Goal: Obtain resource: Download file/media

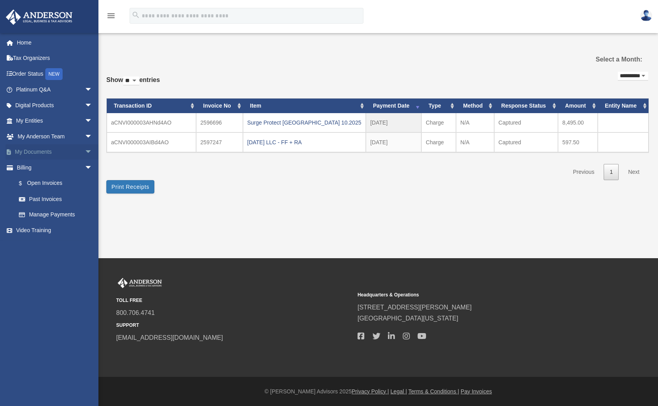
click at [85, 148] on span "arrow_drop_down" at bounding box center [93, 152] width 16 height 16
click at [52, 166] on link "Box" at bounding box center [57, 168] width 93 height 16
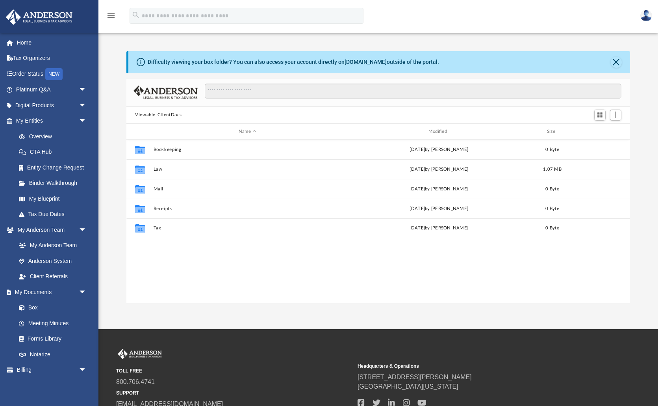
scroll to position [179, 504]
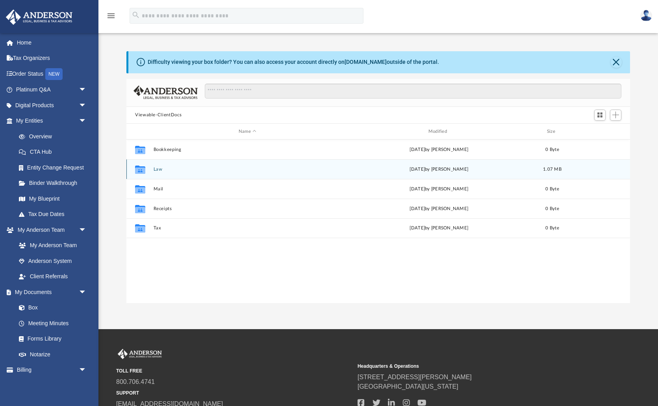
click at [139, 167] on icon "grid" at bounding box center [140, 169] width 10 height 8
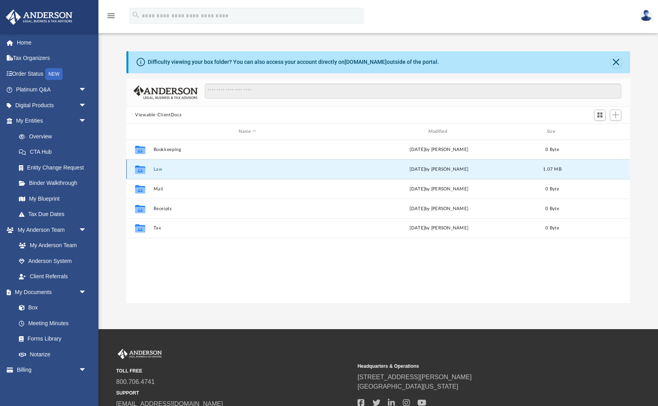
click at [140, 168] on icon "grid" at bounding box center [140, 170] width 10 height 6
click at [166, 169] on button "Law" at bounding box center [248, 169] width 188 height 5
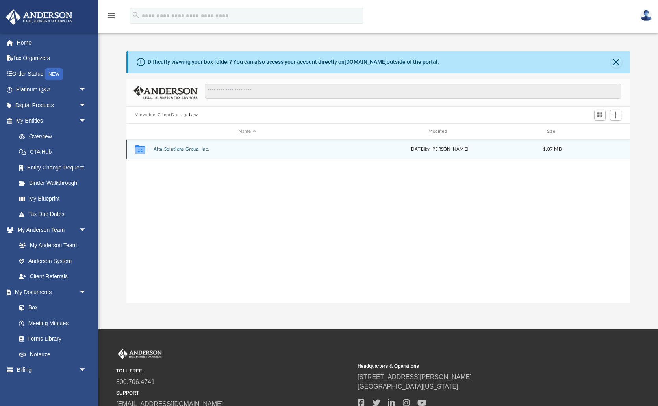
click at [174, 149] on button "Alta Solutions Group, Inc." at bounding box center [248, 149] width 188 height 5
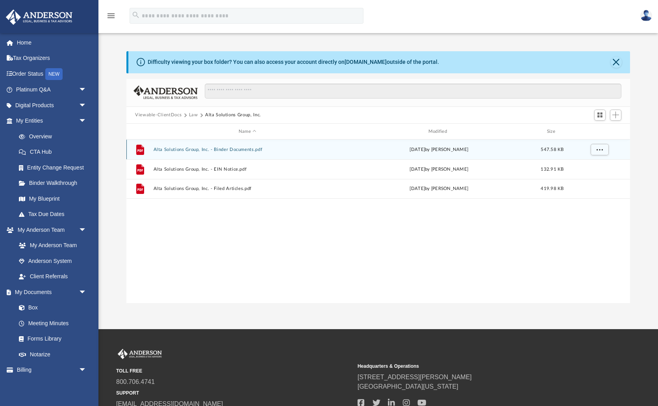
click at [174, 149] on button "Alta Solutions Group, Inc. - Binder Documents.pdf" at bounding box center [248, 149] width 188 height 5
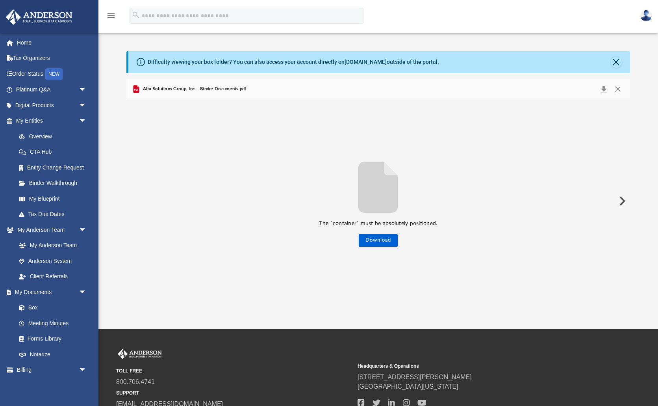
click at [370, 175] on icon "File preview" at bounding box center [377, 187] width 39 height 51
click at [378, 241] on button "Download" at bounding box center [378, 240] width 39 height 13
click at [473, 90] on div "Alta Solutions Group, Inc. - Binder Documents.pdf" at bounding box center [378, 89] width 504 height 21
click at [193, 87] on span "Alta Solutions Group, Inc. - Binder Documents.pdf" at bounding box center [193, 88] width 105 height 7
click at [619, 85] on button "Close" at bounding box center [618, 89] width 14 height 11
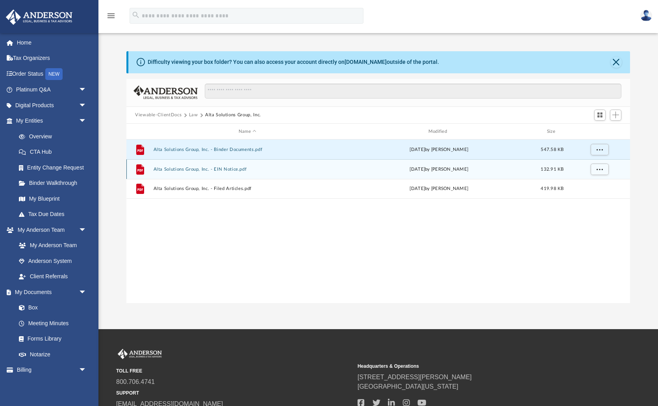
click at [195, 169] on button "Alta Solutions Group, Inc. - EIN Notice.pdf" at bounding box center [248, 169] width 188 height 5
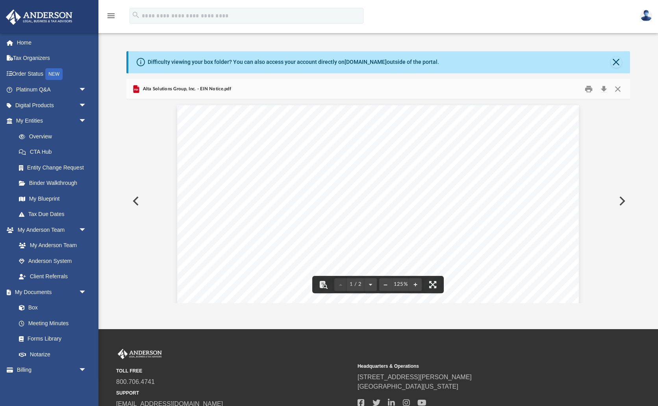
scroll to position [0, 0]
click at [617, 85] on button "Close" at bounding box center [618, 89] width 14 height 12
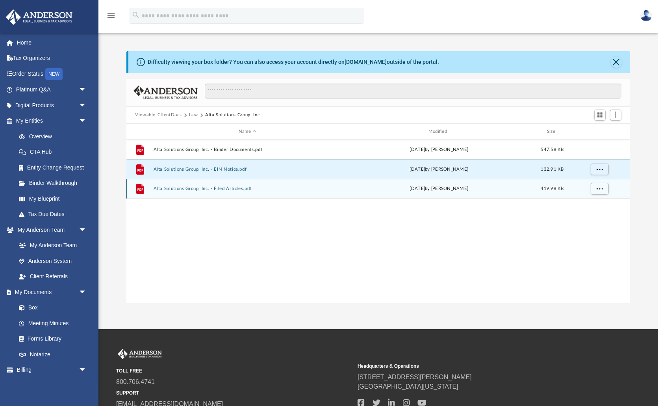
click at [185, 188] on button "Alta Solutions Group, Inc. - Filed Articles.pdf" at bounding box center [248, 188] width 188 height 5
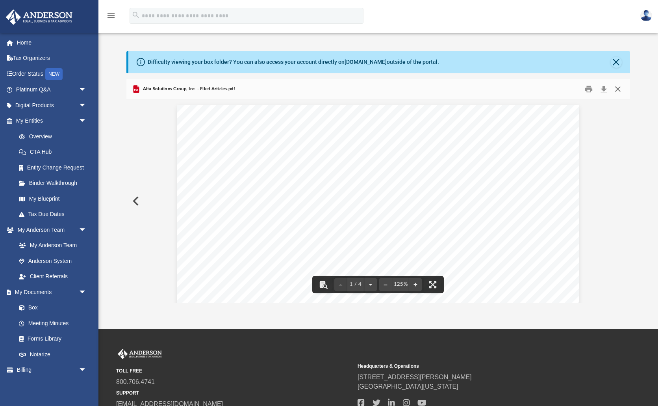
click at [619, 86] on button "Close" at bounding box center [618, 89] width 14 height 12
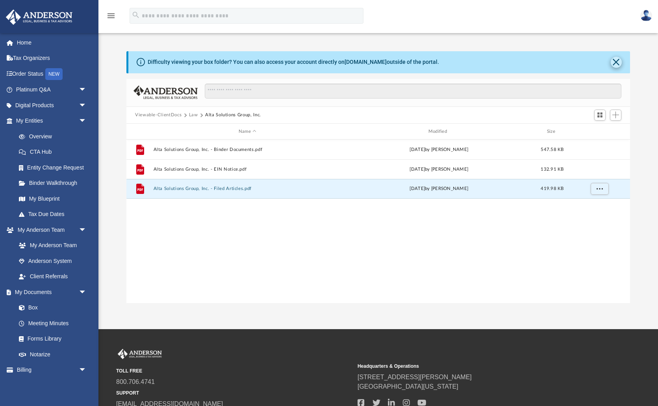
click at [615, 61] on button "Close" at bounding box center [616, 62] width 11 height 11
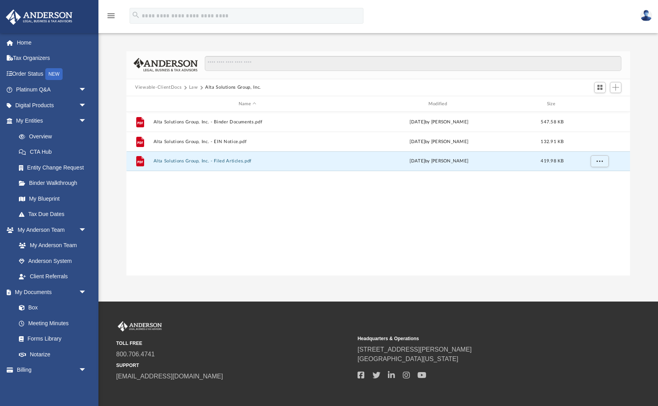
click at [195, 85] on button "Law" at bounding box center [193, 87] width 9 height 7
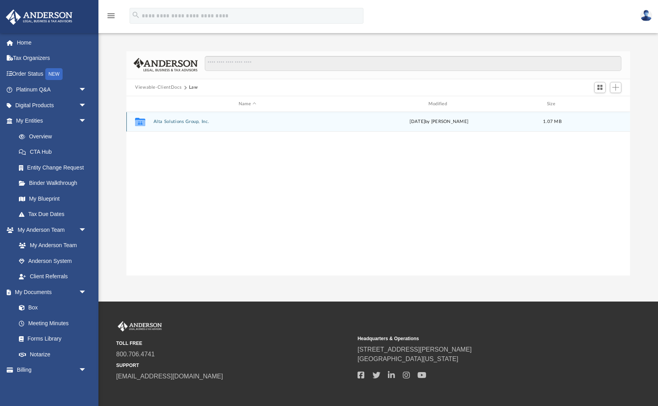
click at [612, 121] on div "Collaborated Folder Alta Solutions Group, Inc. Mon Oct 6 2025 by Zoe Doyle 1.07…" at bounding box center [378, 122] width 504 height 20
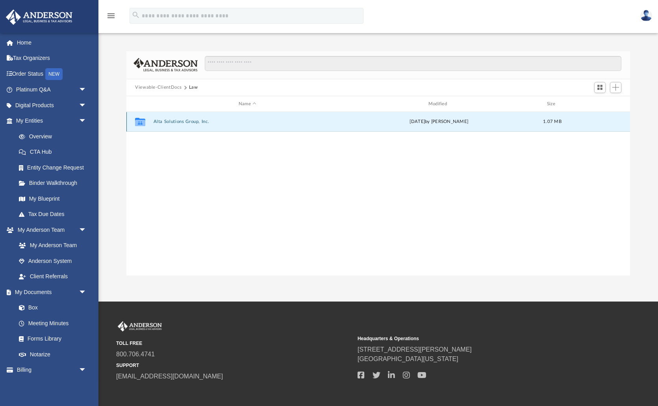
click at [137, 124] on icon "grid" at bounding box center [140, 123] width 10 height 6
click at [138, 124] on icon "grid" at bounding box center [140, 123] width 10 height 6
click at [162, 119] on button "Alta Solutions Group, Inc." at bounding box center [248, 121] width 188 height 5
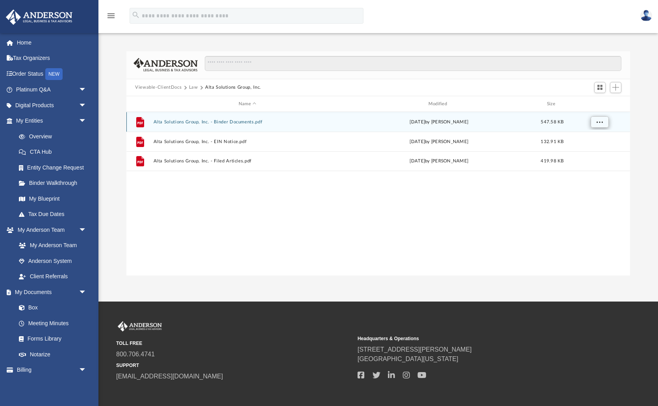
click at [600, 120] on span "More options" at bounding box center [600, 122] width 6 height 4
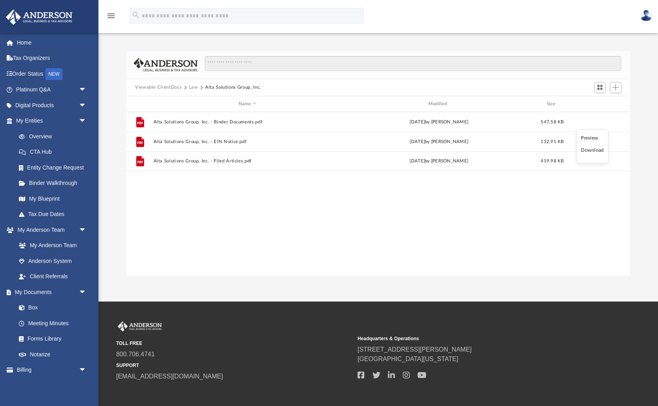
click at [632, 122] on div "Difficulty viewing your box folder? You can also access your account directly o…" at bounding box center [378, 163] width 560 height 224
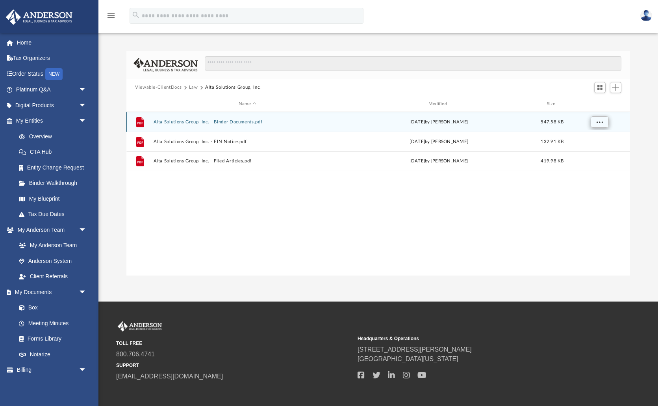
click at [601, 122] on span "More options" at bounding box center [600, 122] width 6 height 4
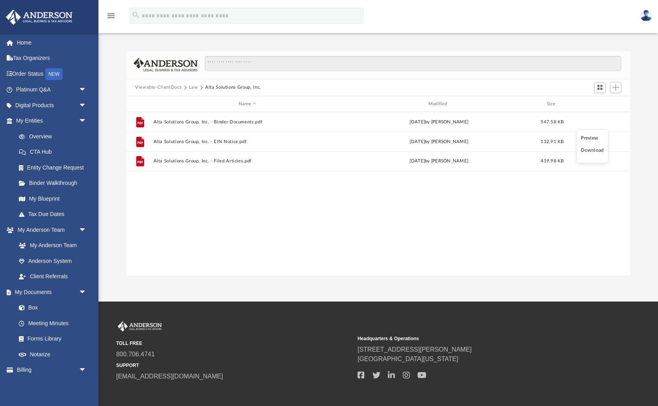
click at [596, 150] on li "Download" at bounding box center [592, 150] width 23 height 8
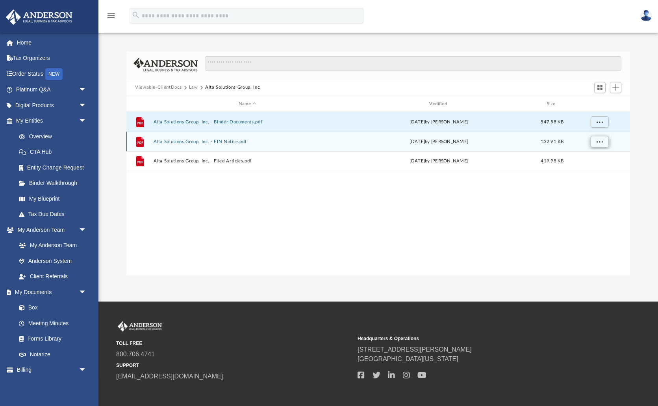
click at [598, 139] on span "More options" at bounding box center [600, 141] width 6 height 4
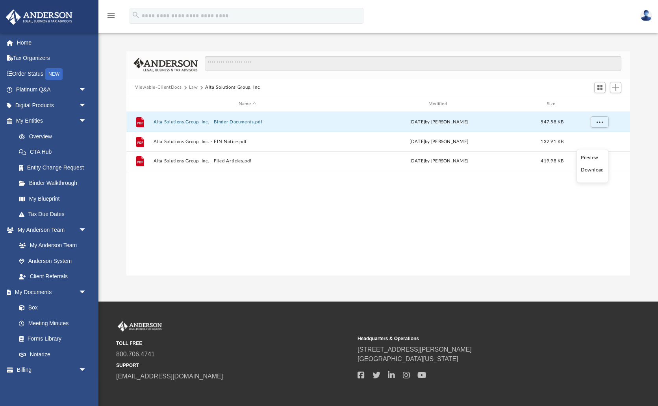
click at [590, 169] on li "Download" at bounding box center [592, 170] width 23 height 8
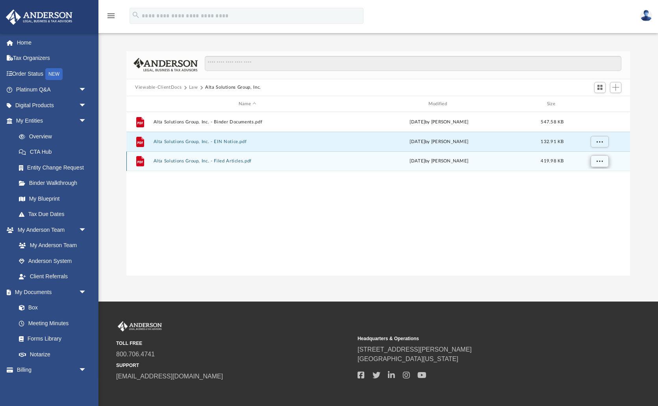
click at [598, 162] on span "More options" at bounding box center [600, 161] width 6 height 4
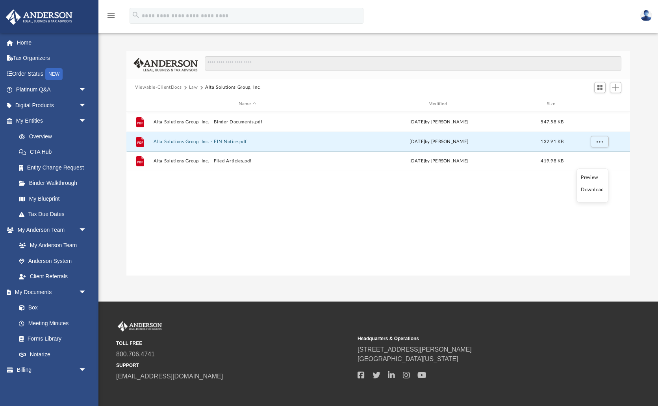
click at [592, 188] on li "Download" at bounding box center [592, 190] width 23 height 8
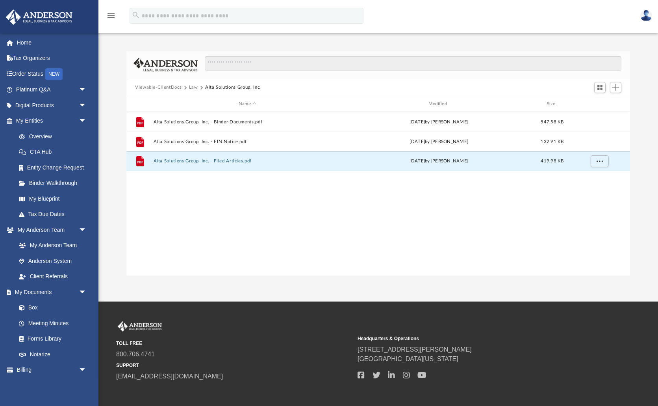
click at [193, 87] on button "Law" at bounding box center [193, 87] width 9 height 7
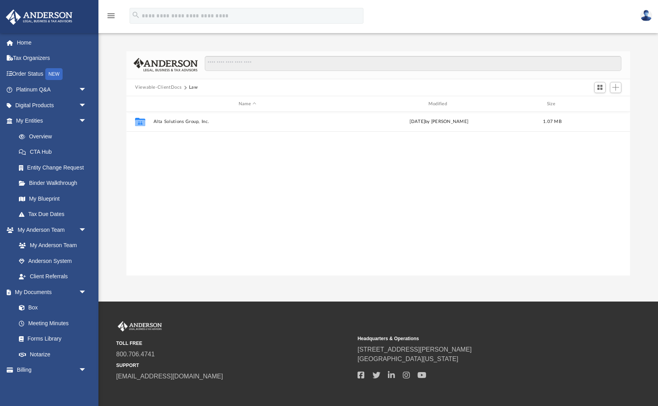
click at [175, 87] on button "Viewable-ClientDocs" at bounding box center [158, 87] width 46 height 7
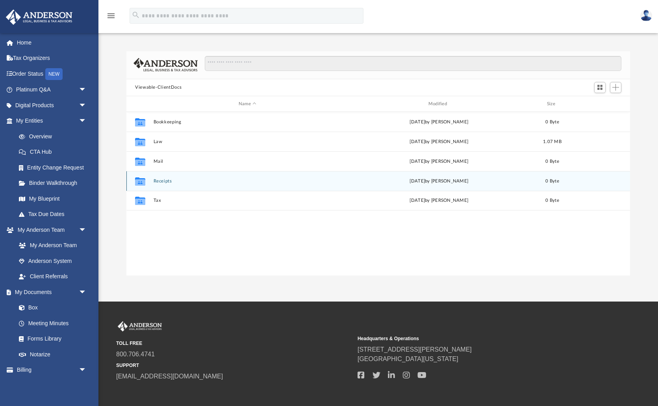
click at [163, 180] on button "Receipts" at bounding box center [248, 180] width 188 height 5
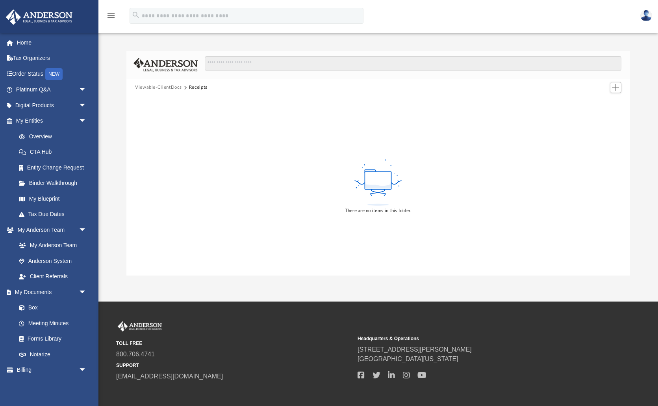
click at [160, 87] on button "Viewable-ClientDocs" at bounding box center [158, 87] width 46 height 7
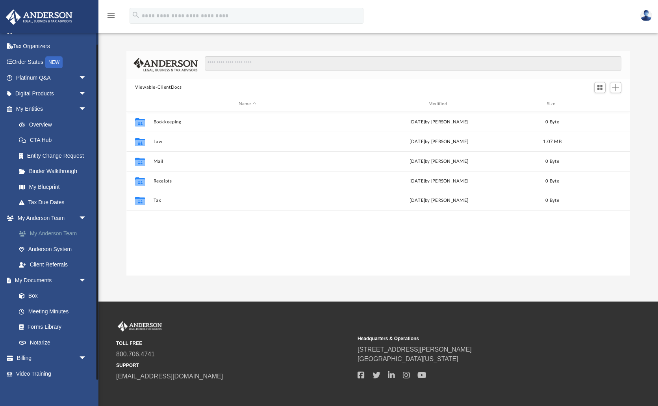
scroll to position [11, 0]
click at [45, 230] on link "My Anderson Team" at bounding box center [54, 235] width 87 height 16
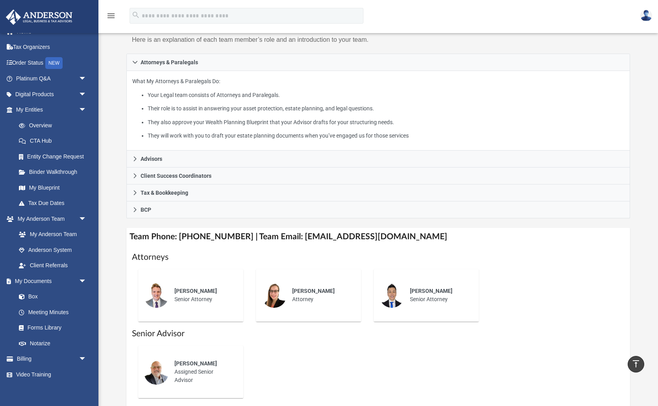
scroll to position [91, 0]
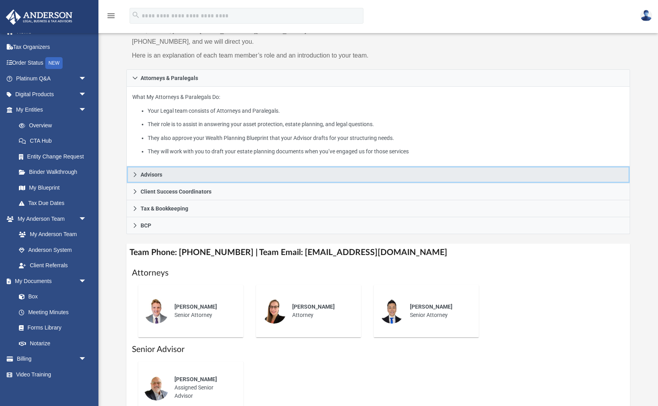
click at [137, 172] on icon at bounding box center [135, 175] width 6 height 6
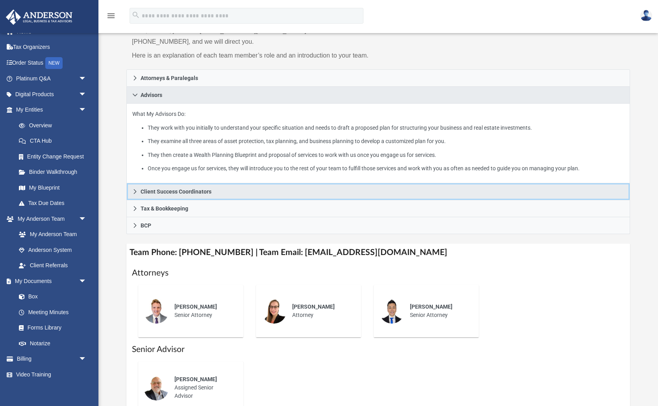
click at [134, 190] on icon at bounding box center [135, 192] width 6 height 6
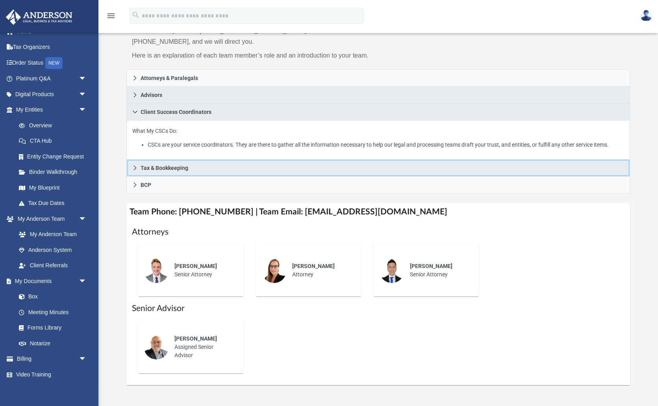
click at [136, 171] on icon at bounding box center [135, 168] width 6 height 6
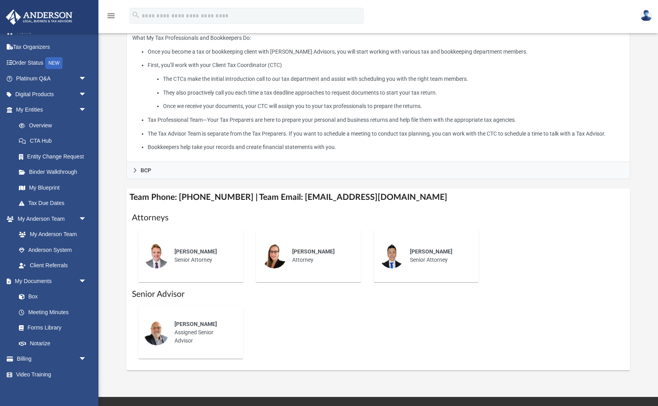
scroll to position [208, 0]
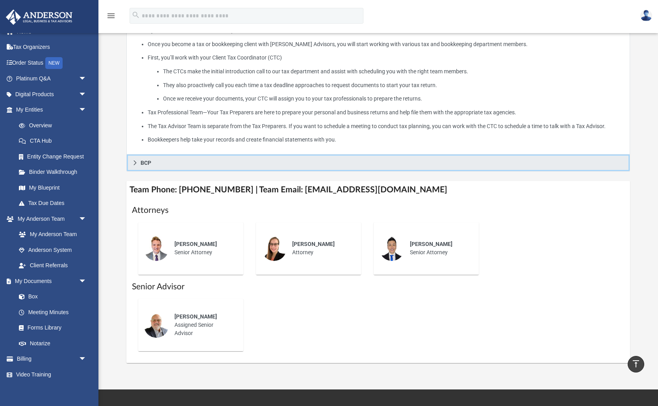
click at [136, 165] on icon at bounding box center [135, 162] width 3 height 5
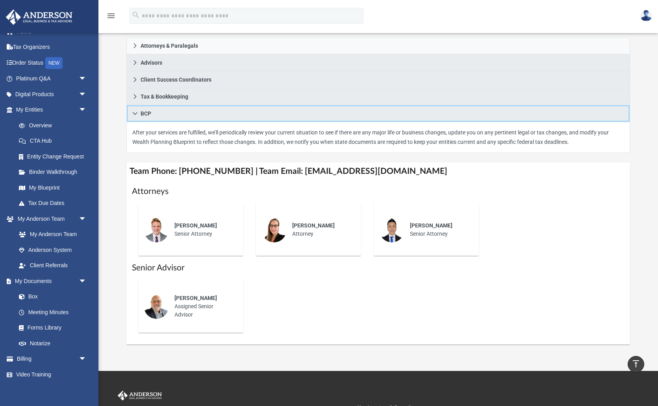
scroll to position [78, 0]
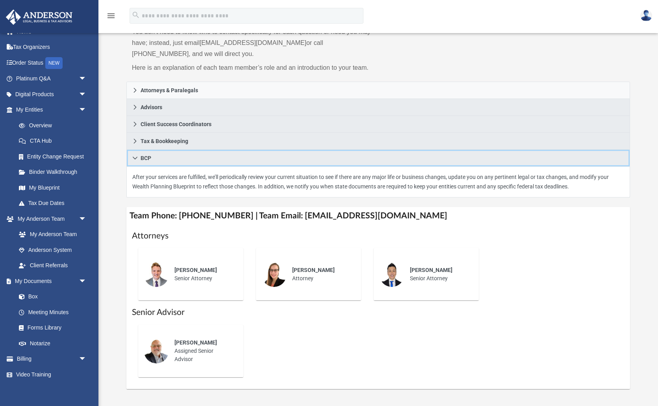
click at [136, 156] on icon at bounding box center [135, 157] width 5 height 3
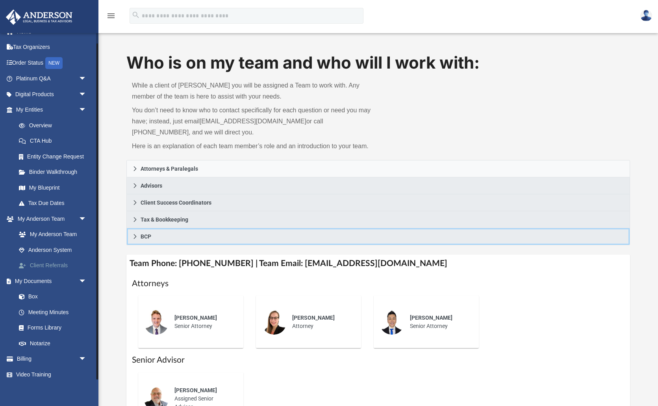
scroll to position [0, 0]
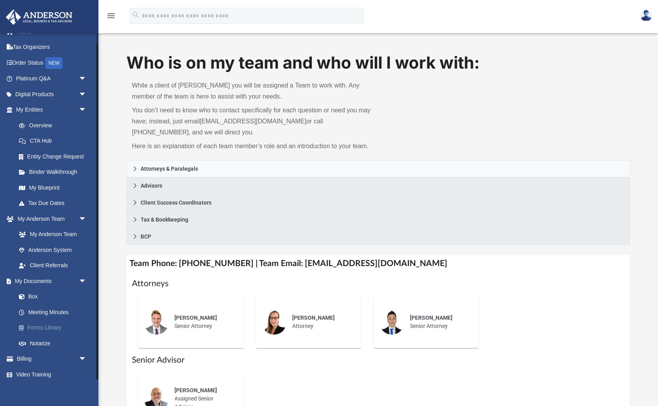
click at [43, 325] on link "Forms Library" at bounding box center [54, 328] width 87 height 16
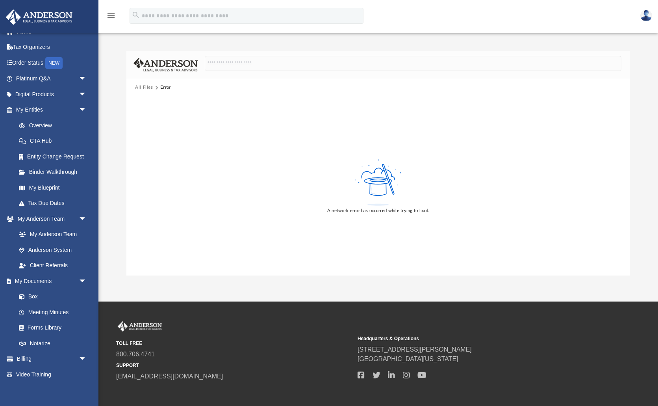
click at [143, 89] on button "All Files" at bounding box center [144, 87] width 18 height 7
click at [82, 354] on span "arrow_drop_down" at bounding box center [87, 359] width 16 height 16
click at [83, 353] on span "arrow_drop_up" at bounding box center [87, 359] width 16 height 16
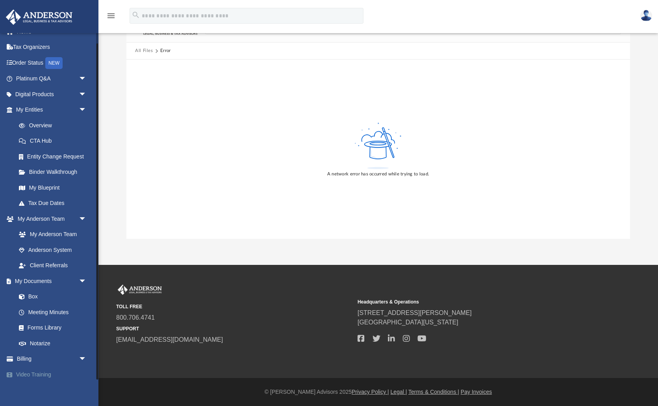
click at [33, 370] on link "Video Training" at bounding box center [52, 374] width 93 height 16
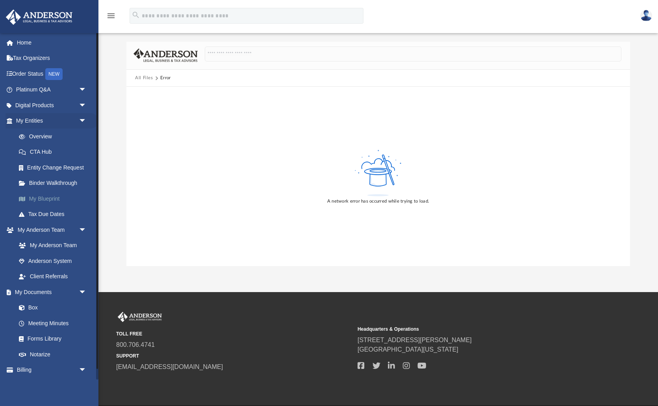
click at [47, 199] on link "My Blueprint" at bounding box center [54, 199] width 87 height 16
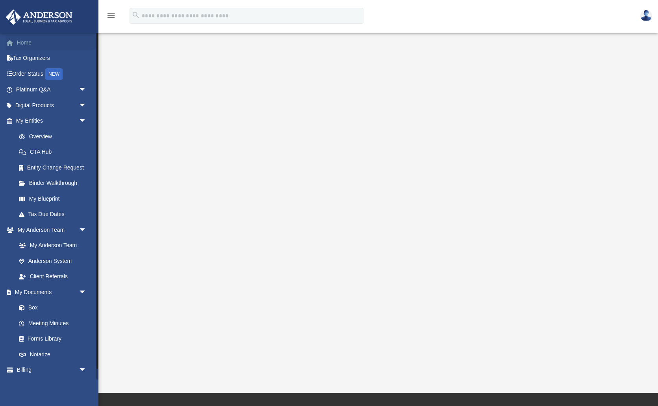
click at [22, 42] on link "Home" at bounding box center [52, 43] width 93 height 16
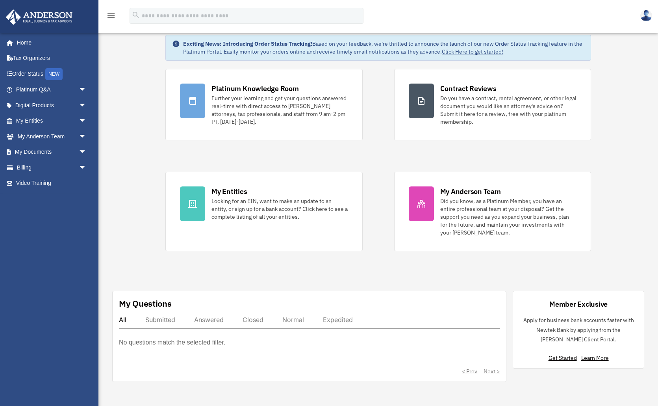
scroll to position [21, 0]
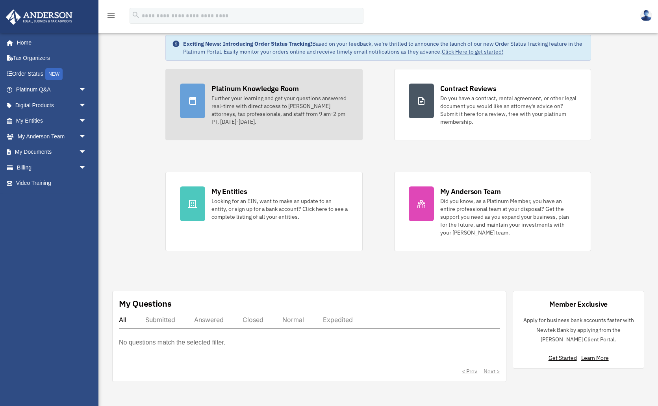
click at [206, 102] on link "Platinum Knowledge Room Further your learning and get your questions answered r…" at bounding box center [263, 104] width 197 height 71
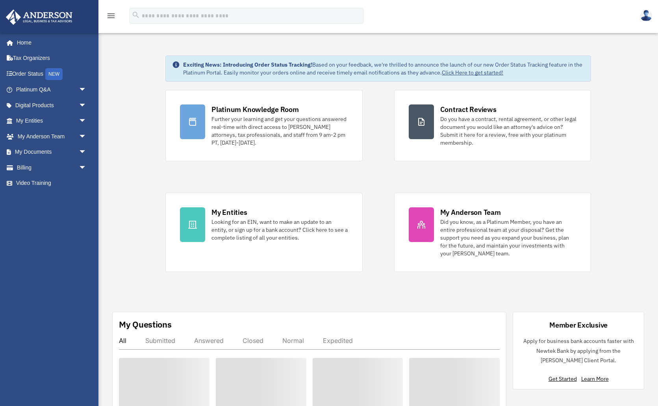
scroll to position [21, 0]
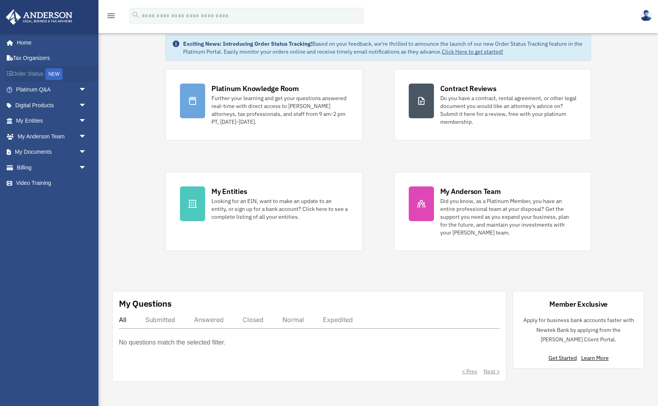
click at [37, 73] on link "Order Status NEW" at bounding box center [52, 74] width 93 height 16
